Goal: Information Seeking & Learning: Learn about a topic

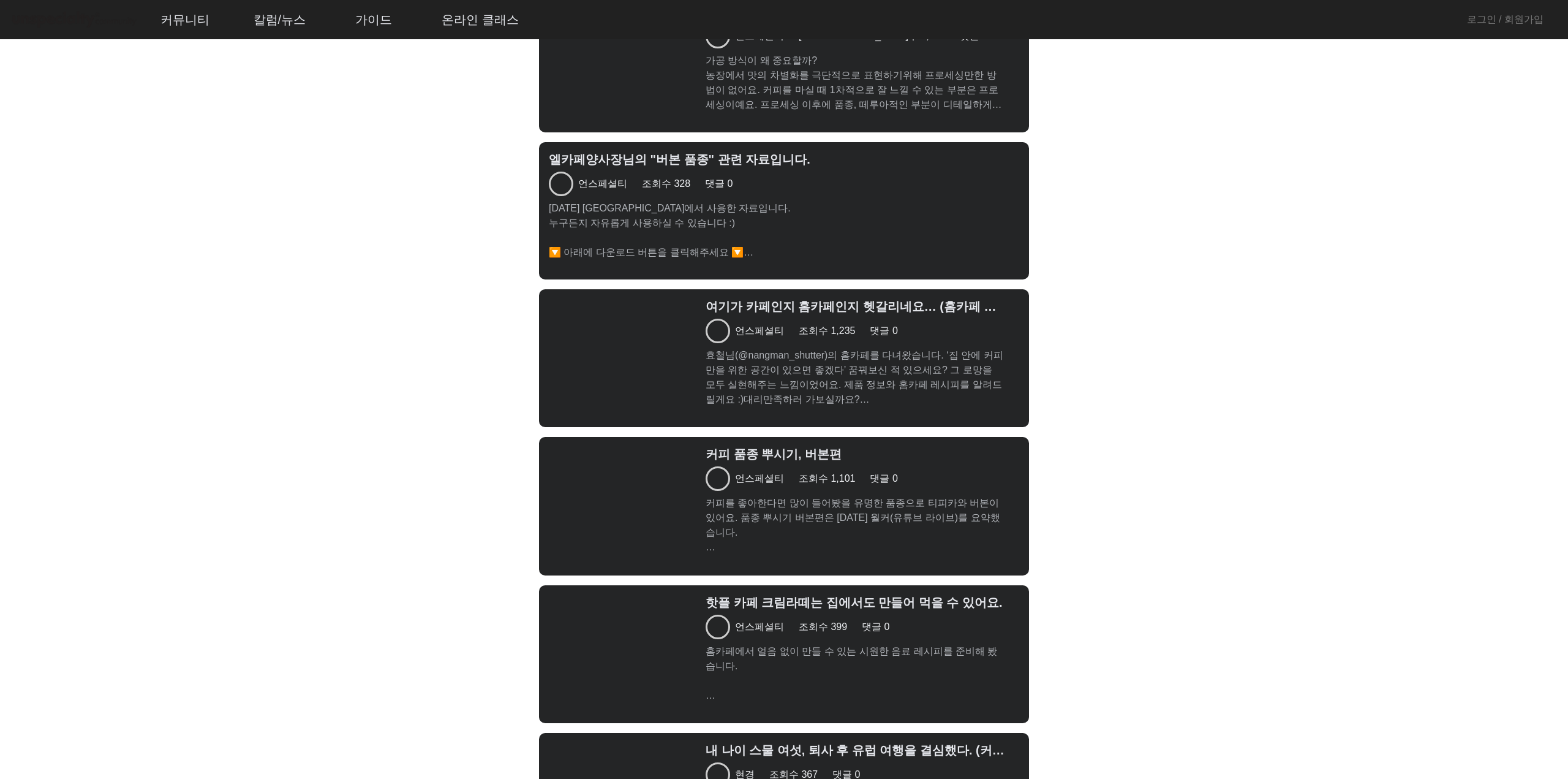
scroll to position [3594, 0]
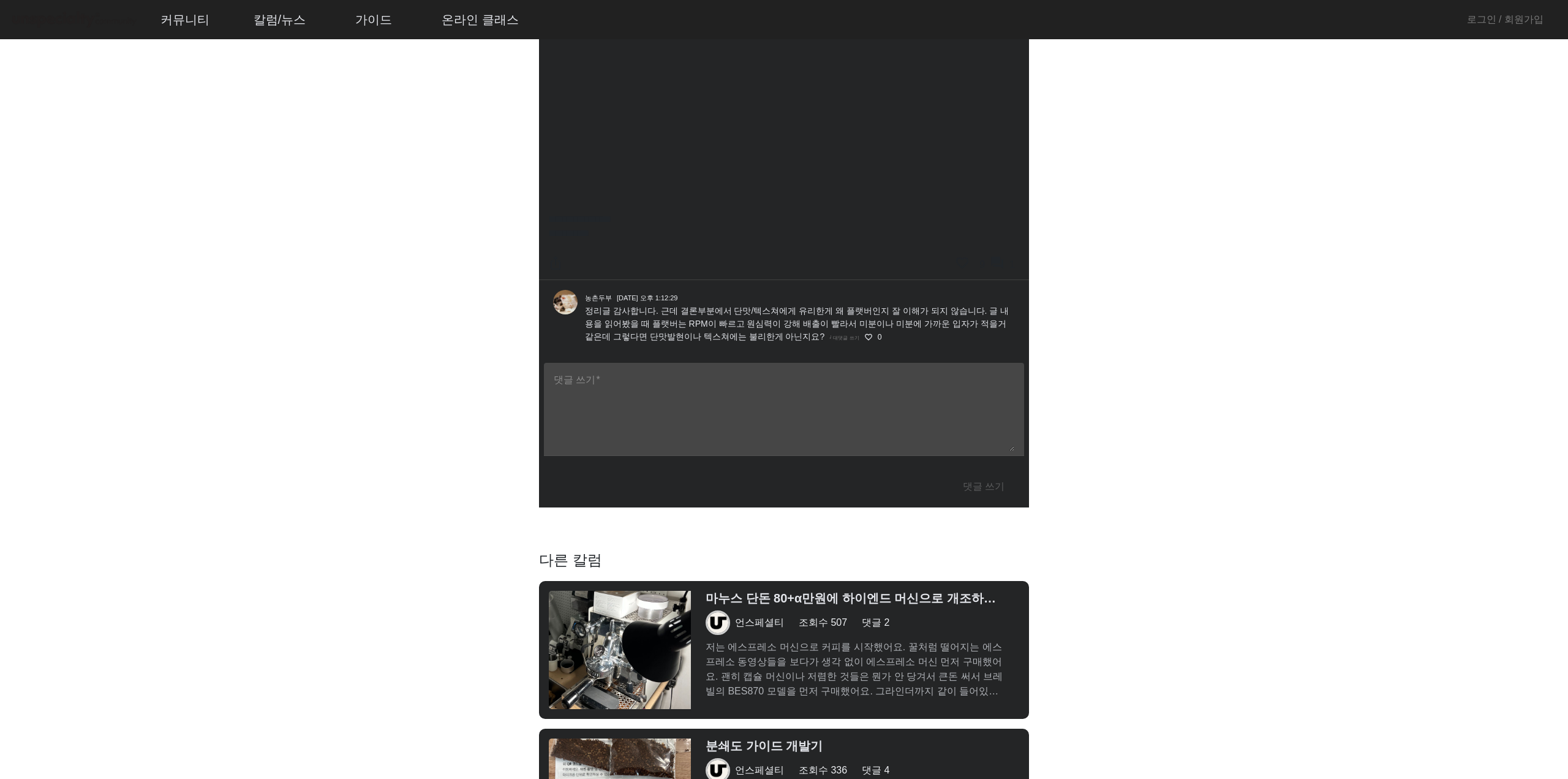
drag, startPoint x: 924, startPoint y: 326, endPoint x: 920, endPoint y: 298, distance: 28.3
click at [920, 298] on div "농촌두부 [DATE] 오후 1:12:29 정리글 감사합니다. 근데 결론부분에서 단맛/텍스쳐에게 유리한게 왜 플랫버인지 잘 이해가 되지 않습니다…" at bounding box center [798, 321] width 442 height 63
click at [920, 297] on div "농촌두부 [DATE] 오후 1:12:29 정리글 감사합니다. 근데 결론부분에서 단맛/텍스쳐에게 유리한게 왜 플랫버인지 잘 이해가 되지 않습니다…" at bounding box center [798, 321] width 442 height 63
drag, startPoint x: 920, startPoint y: 294, endPoint x: 940, endPoint y: 339, distance: 49.2
click at [940, 339] on div "농촌두부 [DATE] 오후 1:12:29 정리글 감사합니다. 근데 결론부분에서 단맛/텍스쳐에게 유리한게 왜 플랫버인지 잘 이해가 되지 않습니다…" at bounding box center [798, 321] width 442 height 63
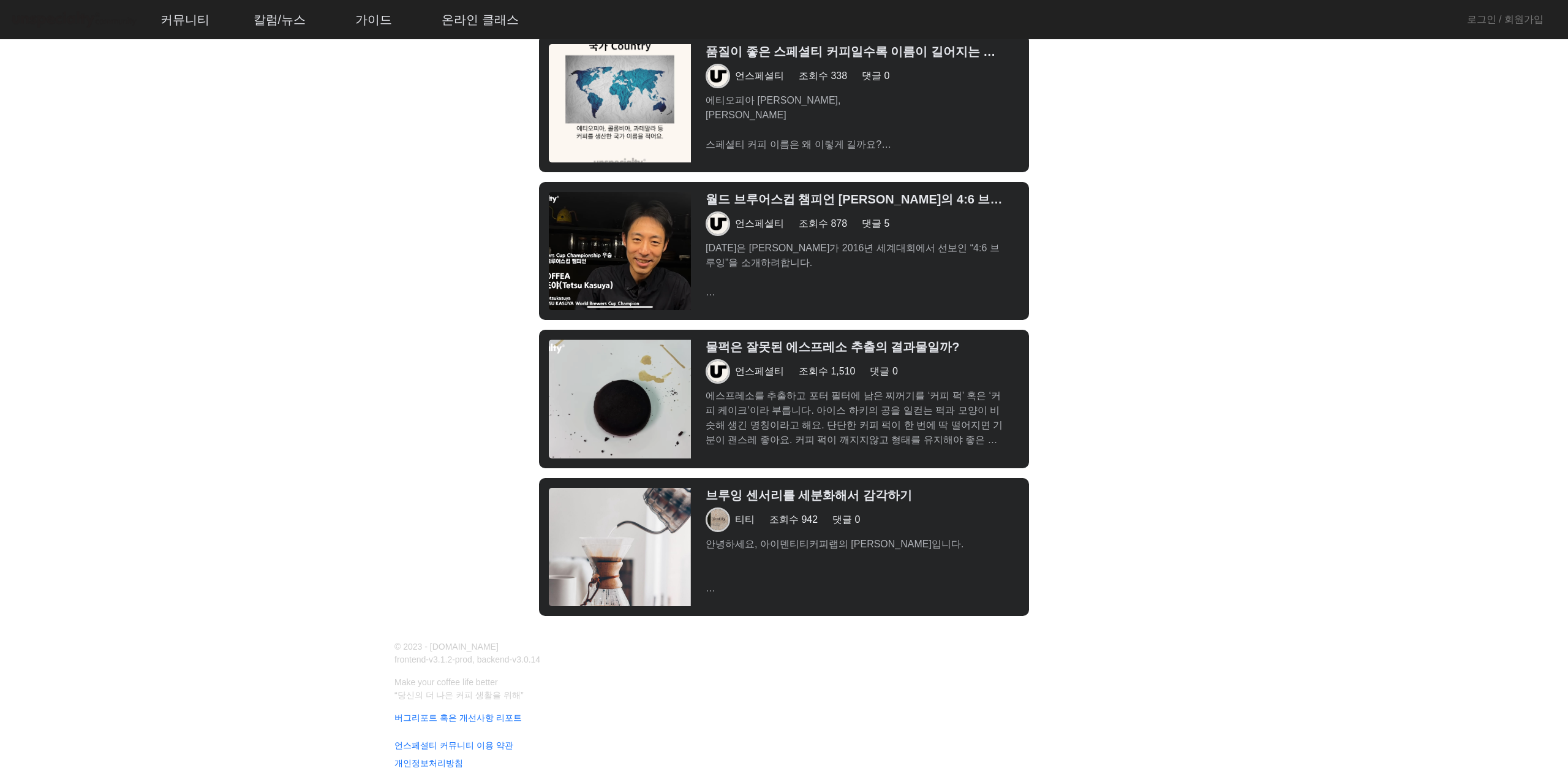
scroll to position [6511, 0]
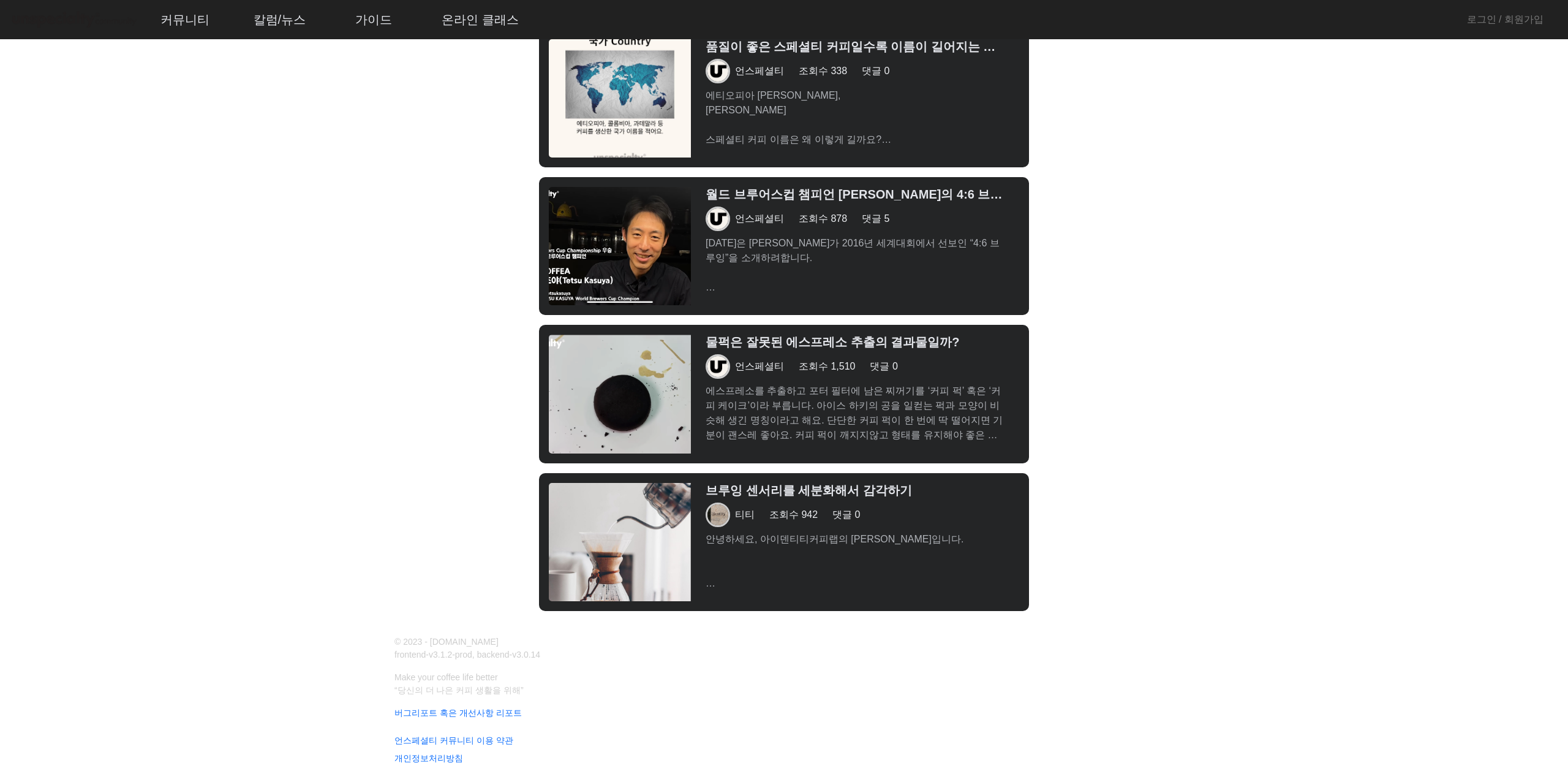
drag, startPoint x: 1442, startPoint y: 1, endPoint x: 1387, endPoint y: 175, distance: 182.5
